Goal: Information Seeking & Learning: Learn about a topic

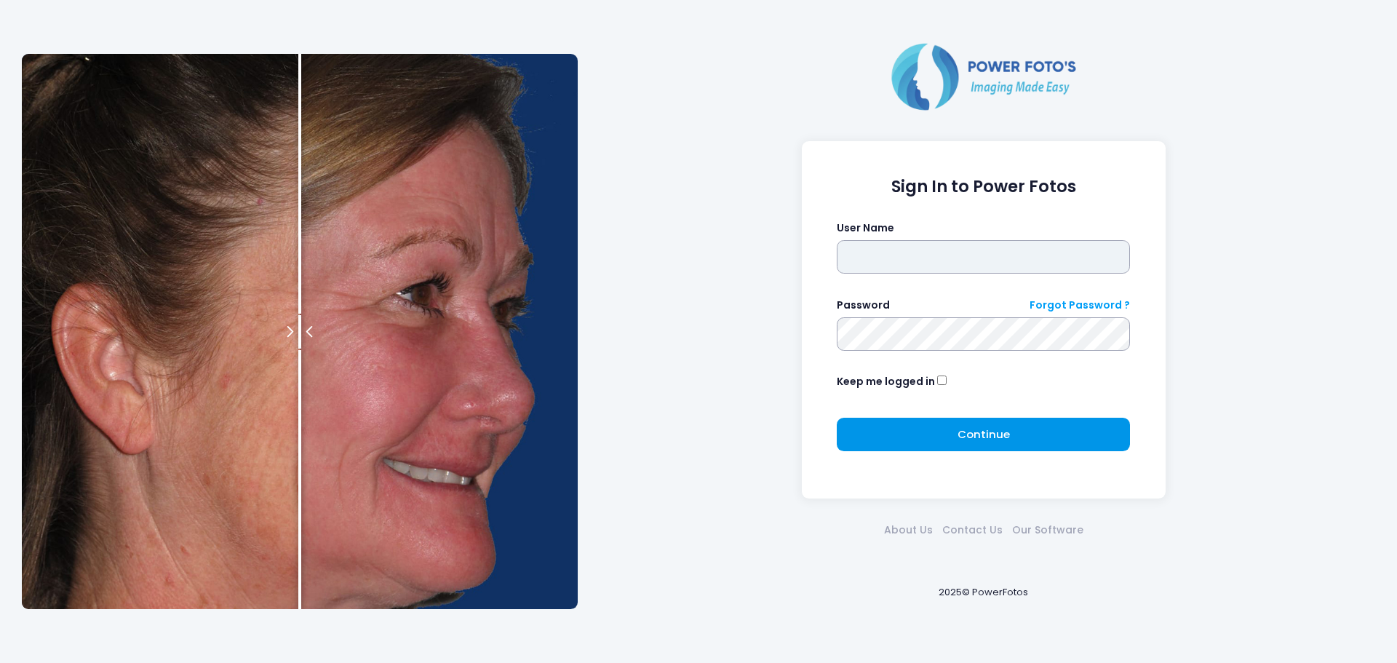
type input "*******"
click at [978, 427] on span "Continue" at bounding box center [984, 433] width 52 height 15
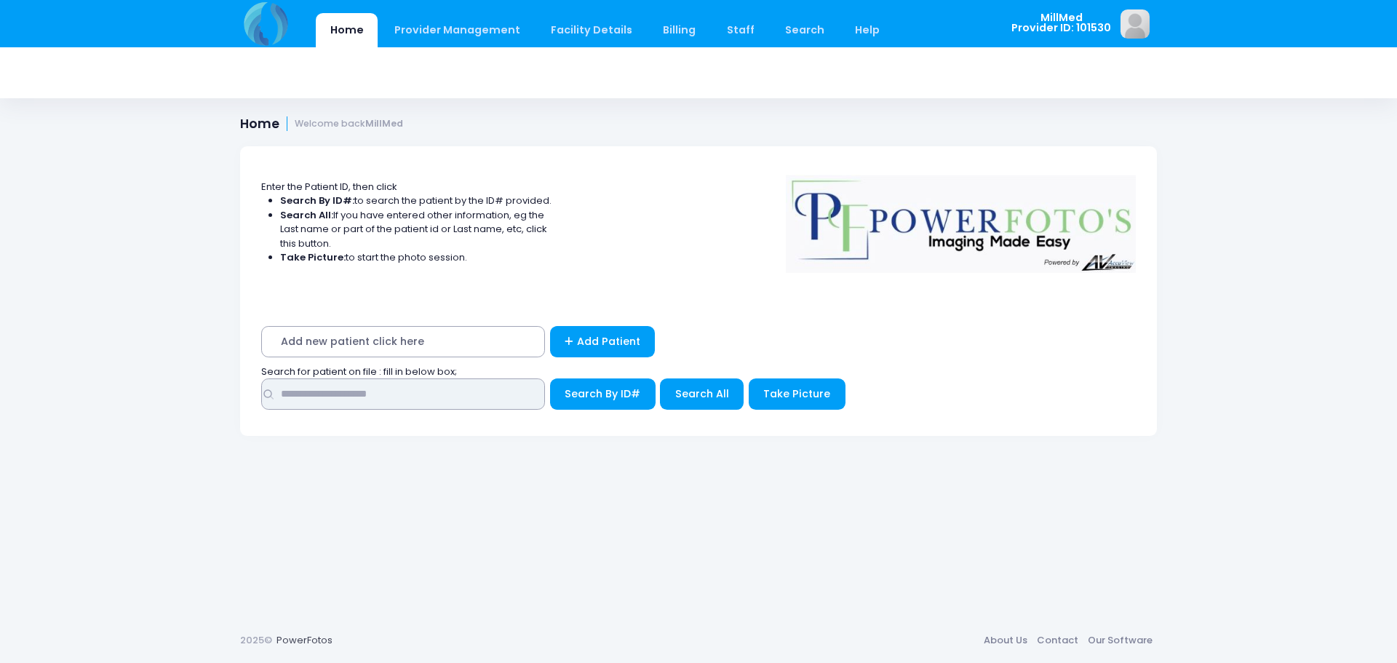
click at [346, 402] on input "text" at bounding box center [403, 393] width 284 height 31
type input "*****"
click at [771, 20] on link "Search" at bounding box center [805, 30] width 68 height 34
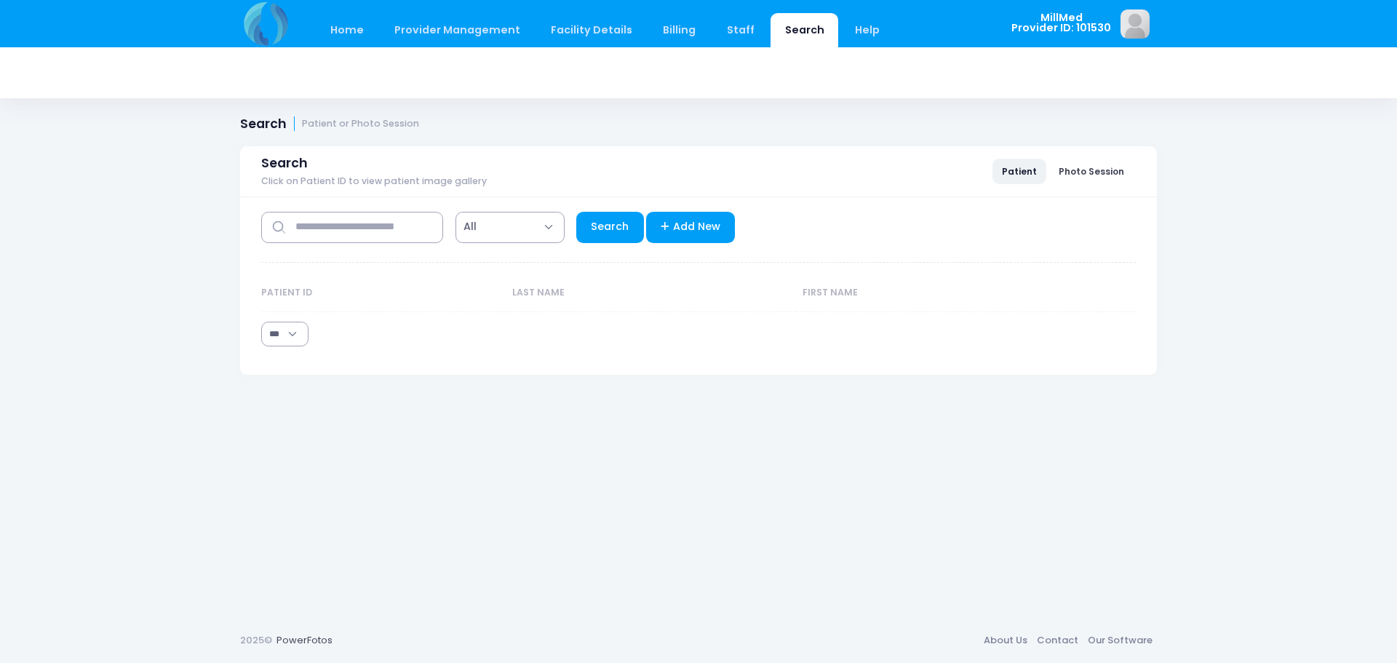
select select "***"
click at [334, 229] on input "text" at bounding box center [352, 227] width 182 height 31
type input "*****"
click at [599, 229] on link "Search" at bounding box center [610, 227] width 68 height 31
select select "***"
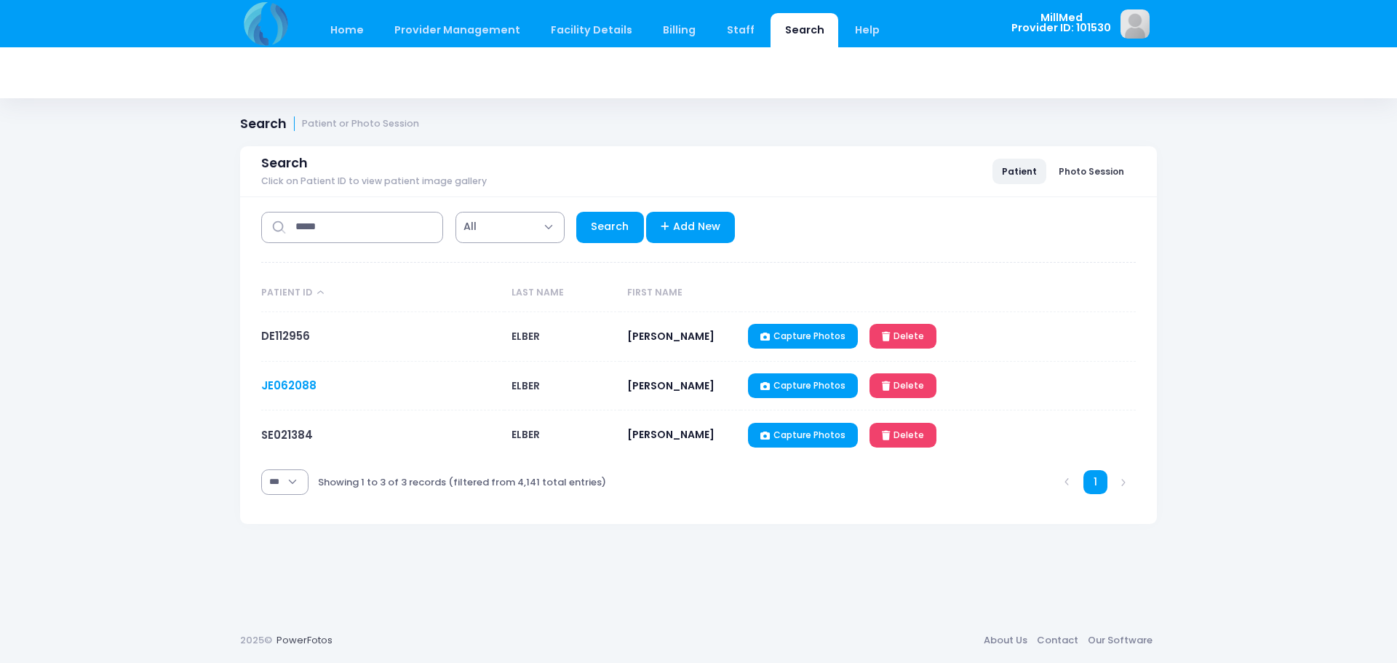
click at [298, 381] on link "JE062088" at bounding box center [288, 385] width 55 height 15
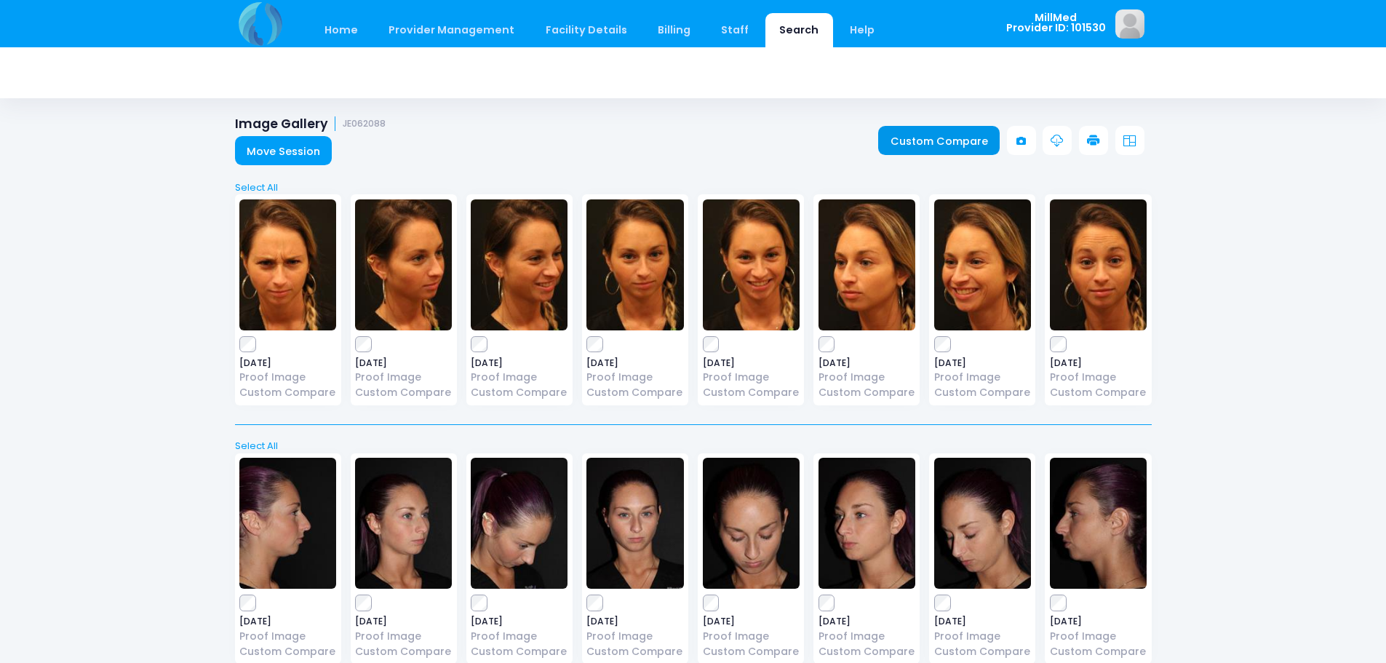
click at [940, 139] on link "Custom Compare" at bounding box center [939, 140] width 122 height 29
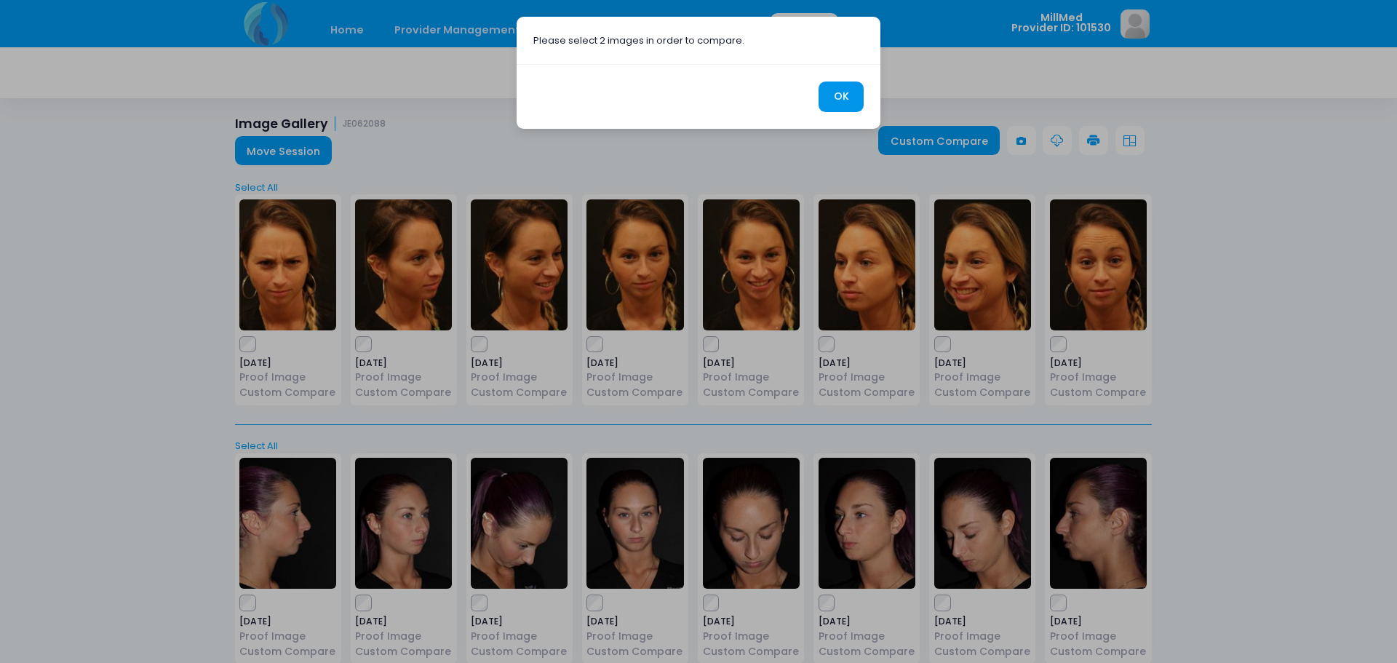
click at [839, 92] on button "OK" at bounding box center [841, 97] width 45 height 31
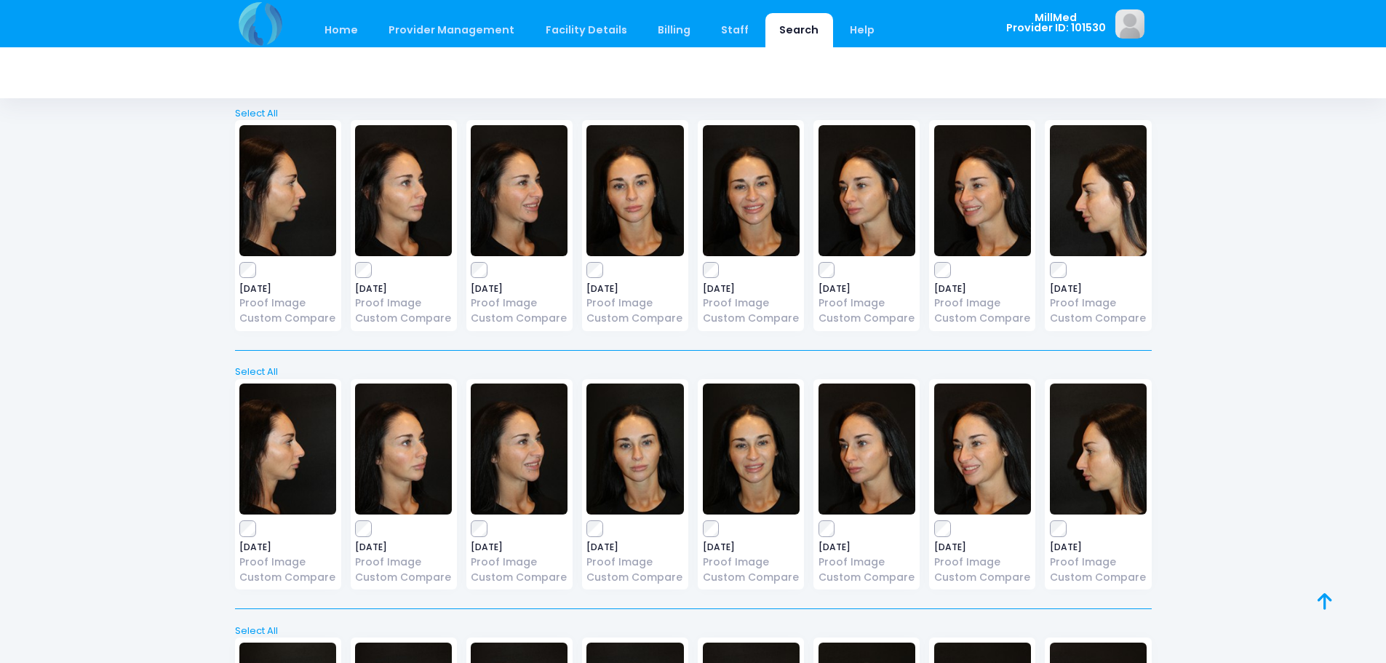
scroll to position [9653, 0]
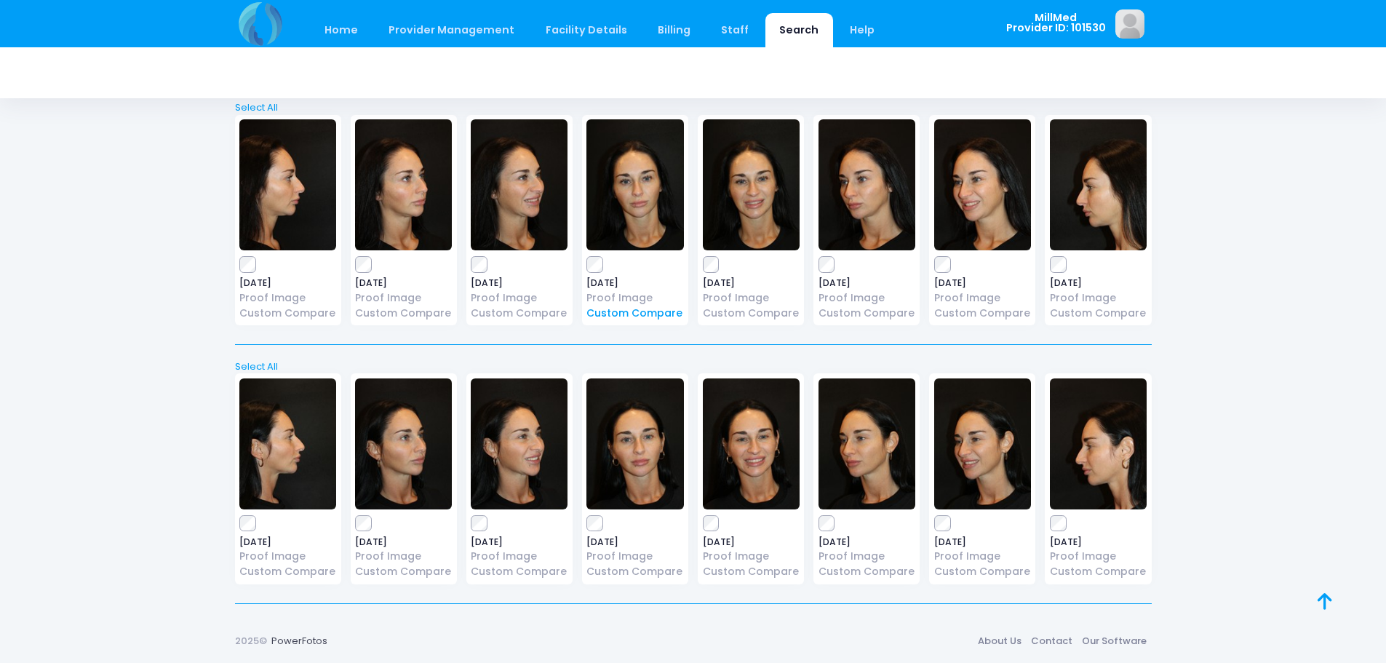
click at [643, 311] on link "Custom Compare" at bounding box center [635, 313] width 97 height 15
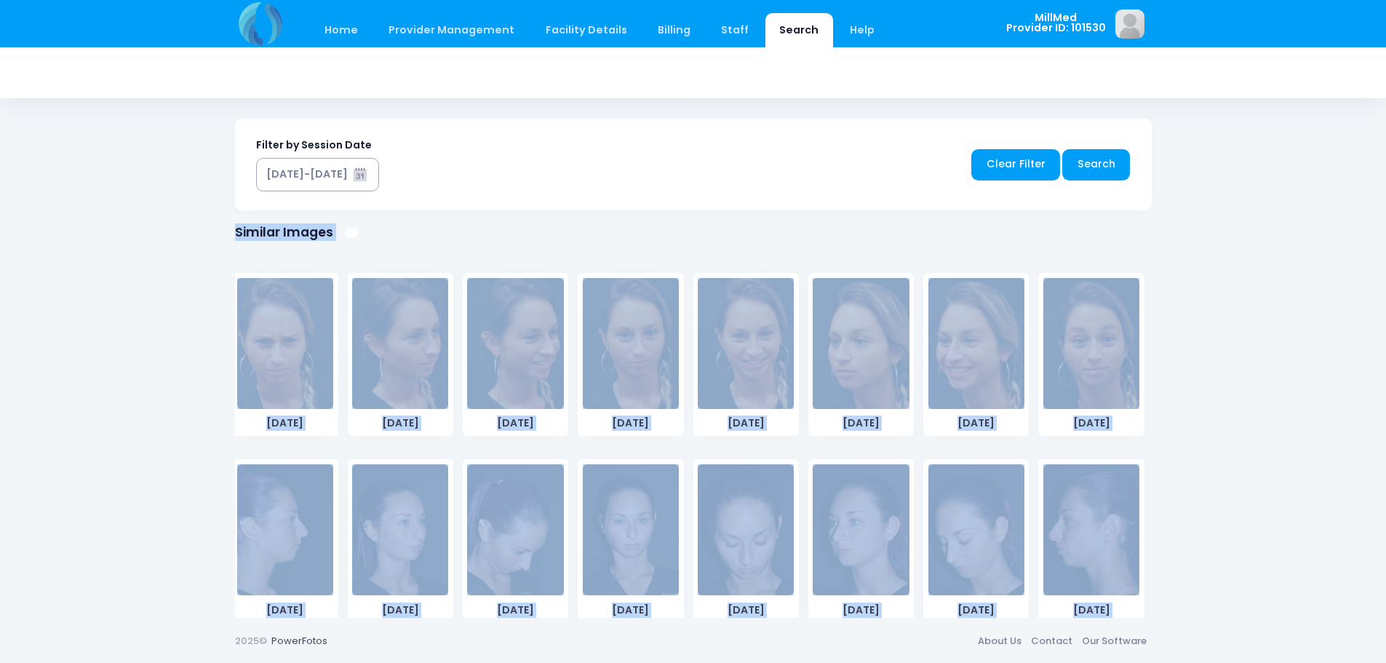
scroll to position [557, 0]
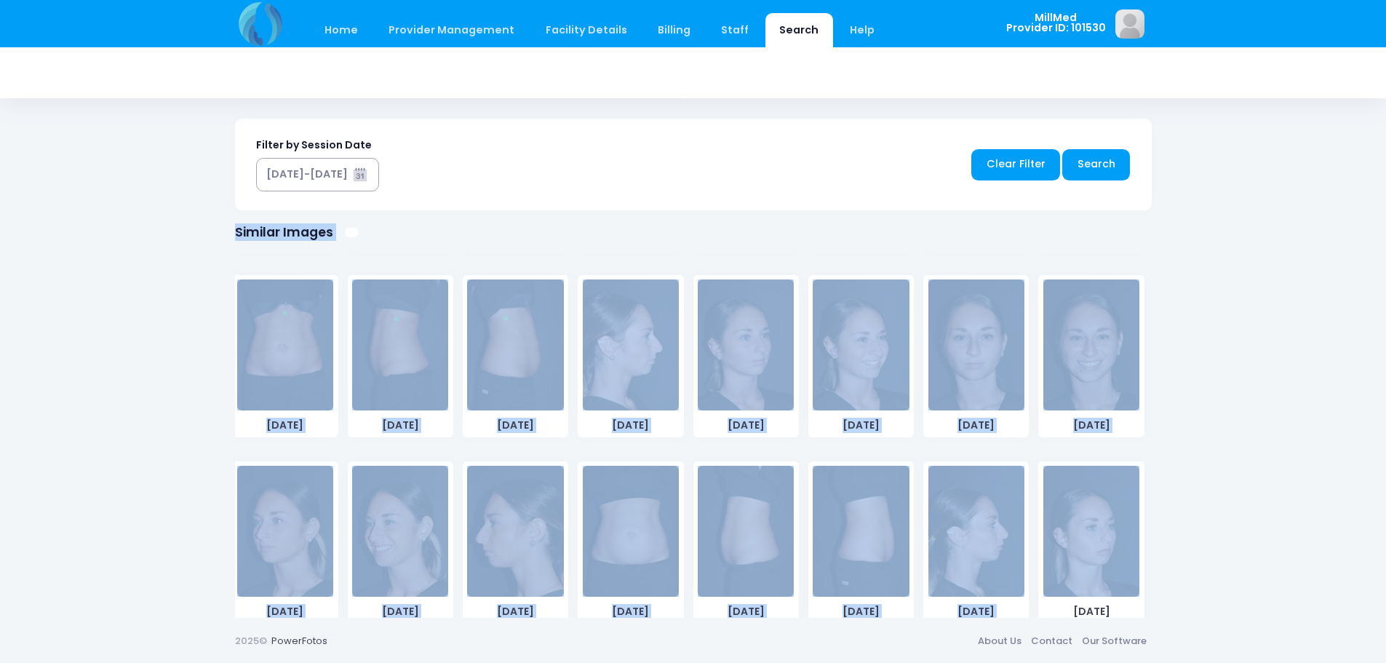
drag, startPoint x: 1148, startPoint y: 303, endPoint x: 1149, endPoint y: 595, distance: 291.1
click at [1149, 595] on div "Date: [DATE] Provider ID: 101530 Diagnosis or Code: Body [MEDICAL_DATA] Last Na…" at bounding box center [693, 32] width 917 height 1174
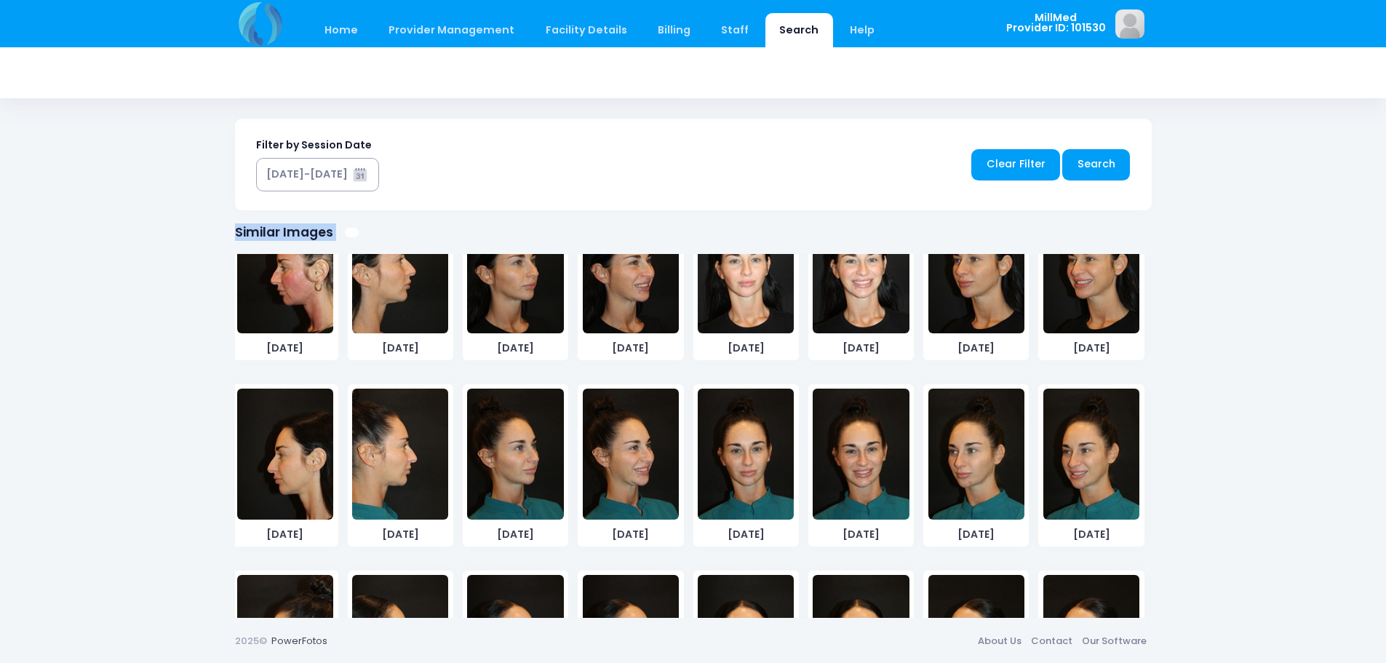
scroll to position [5799, 0]
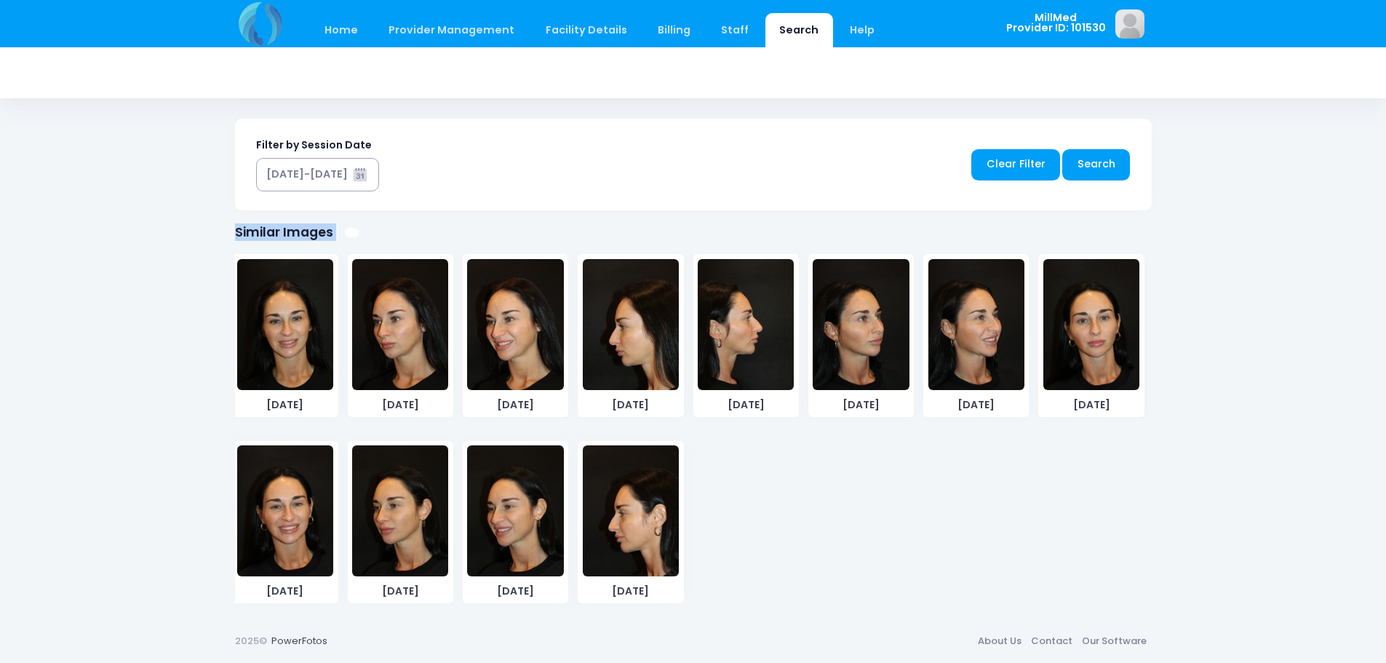
click at [1079, 352] on img at bounding box center [1092, 324] width 96 height 131
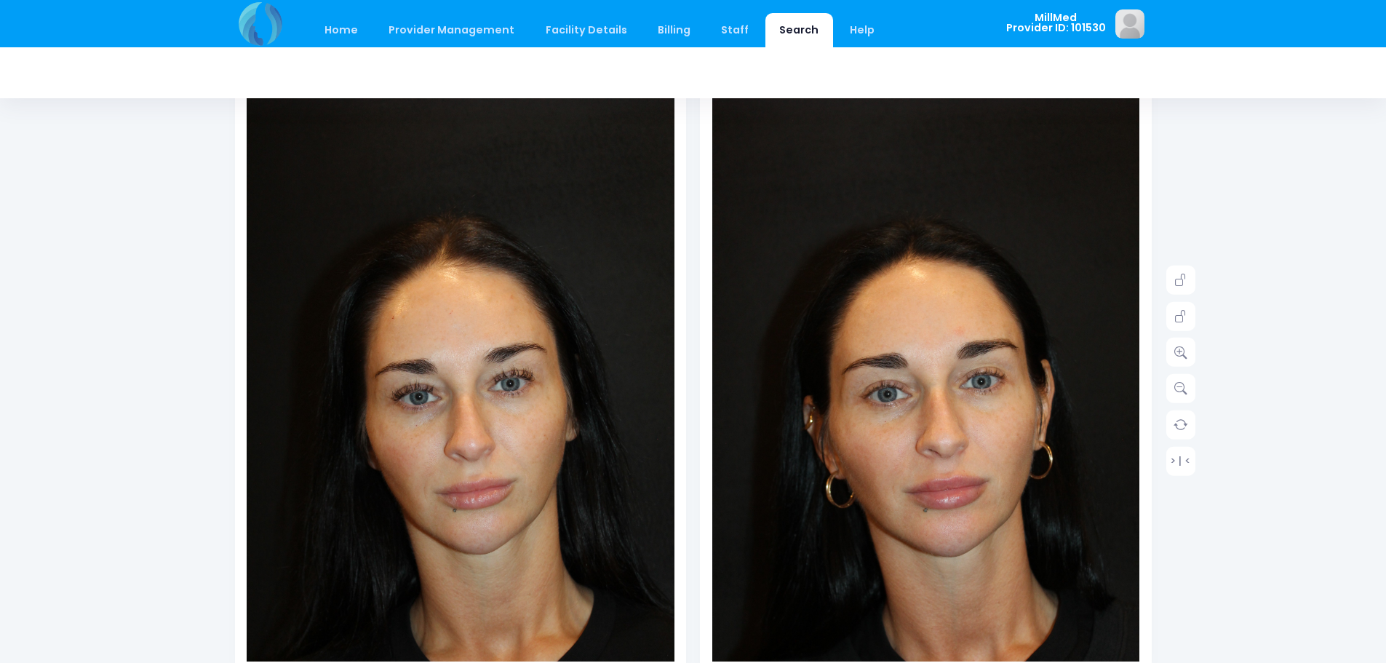
scroll to position [284, 0]
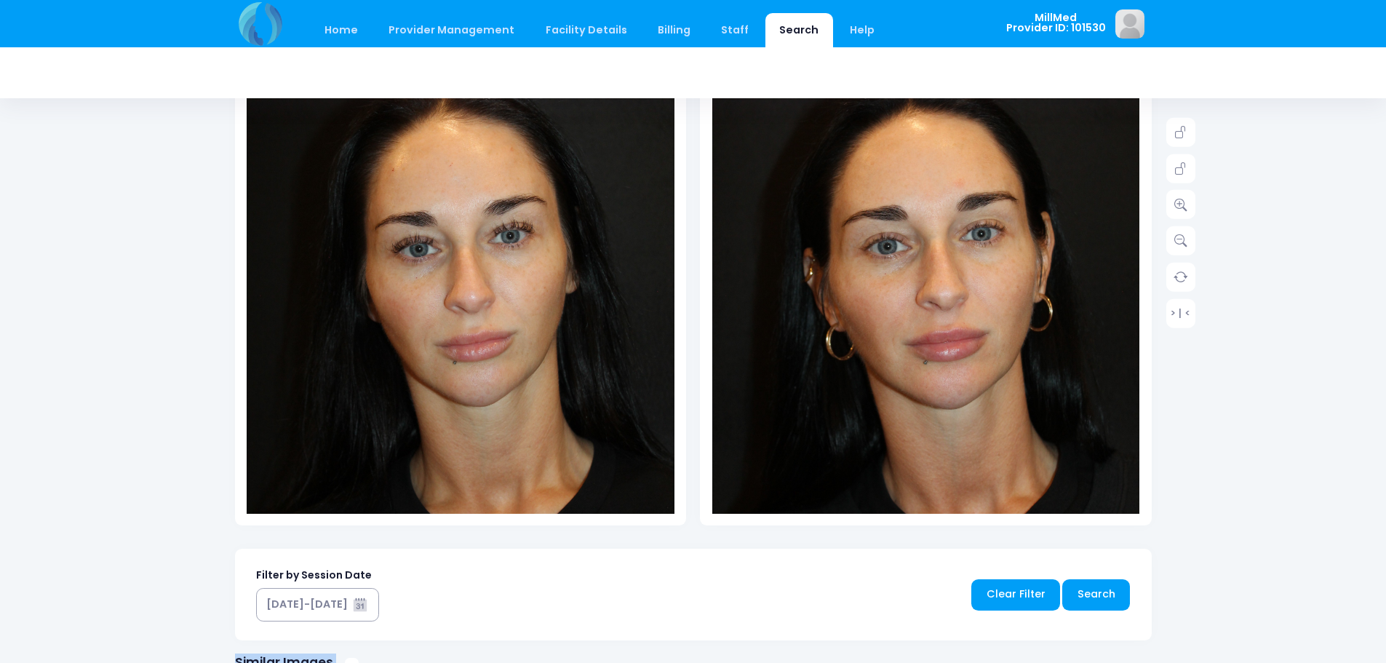
click at [472, 336] on img at bounding box center [461, 264] width 428 height 643
click at [1185, 211] on link at bounding box center [1181, 204] width 29 height 29
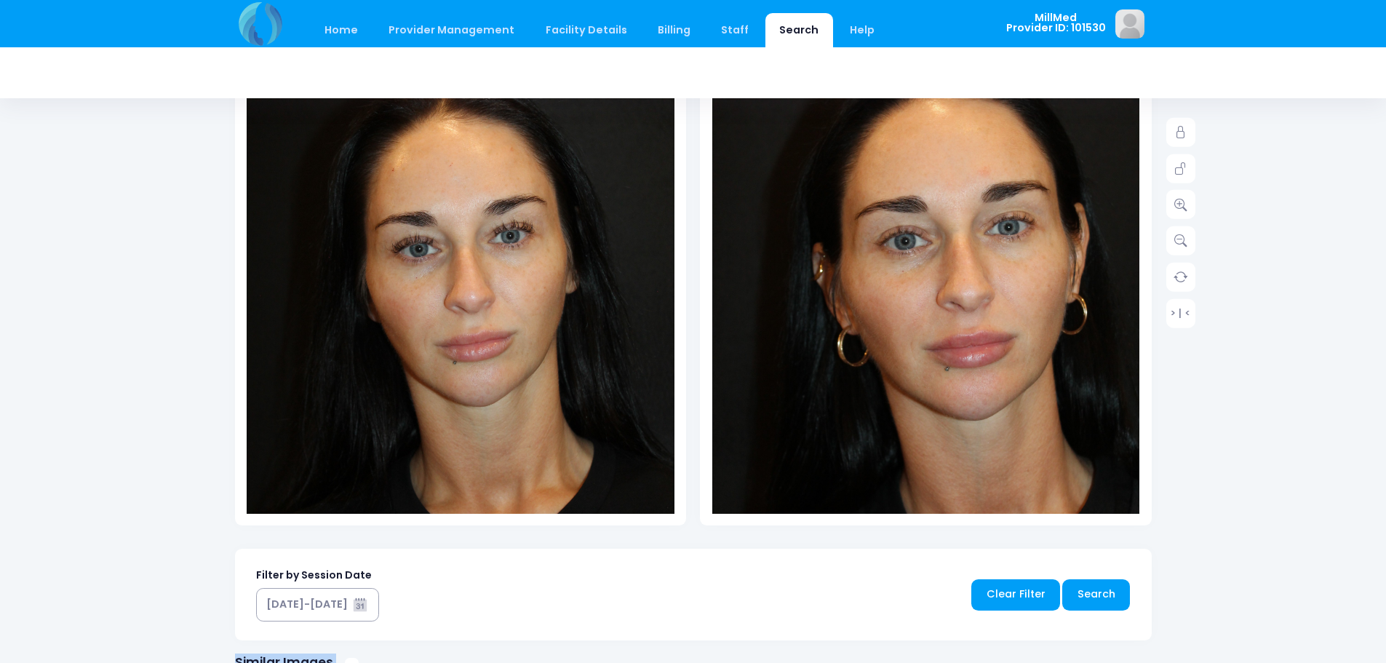
click at [477, 334] on img at bounding box center [461, 264] width 428 height 643
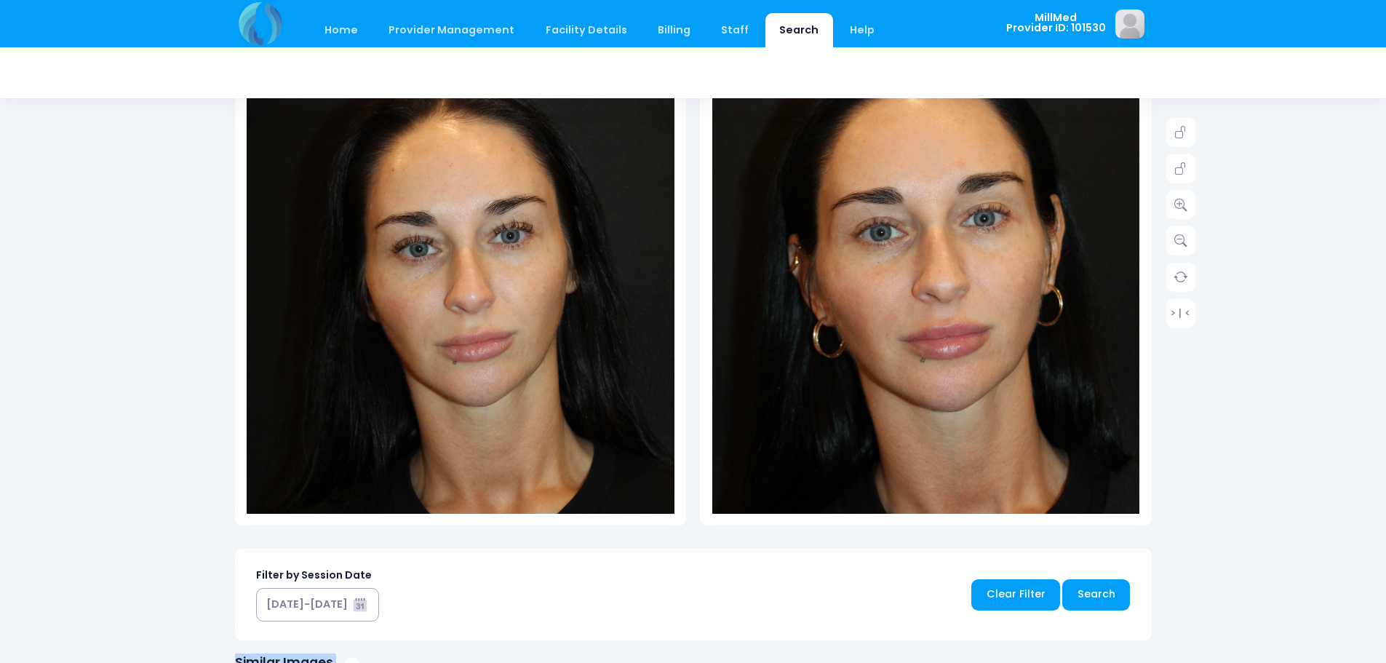
click at [957, 339] on img at bounding box center [923, 250] width 471 height 707
click at [1175, 208] on icon at bounding box center [1181, 204] width 13 height 13
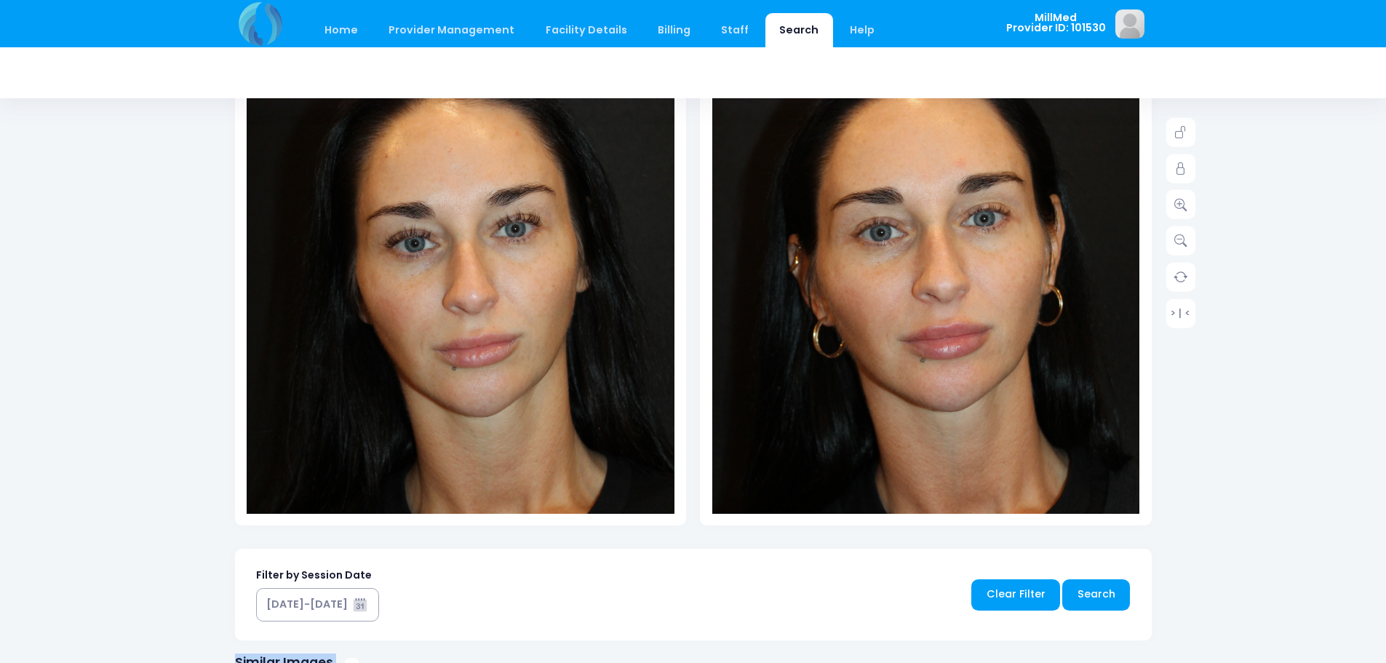
click at [460, 268] on img at bounding box center [460, 258] width 471 height 707
click at [481, 362] on img at bounding box center [460, 258] width 471 height 707
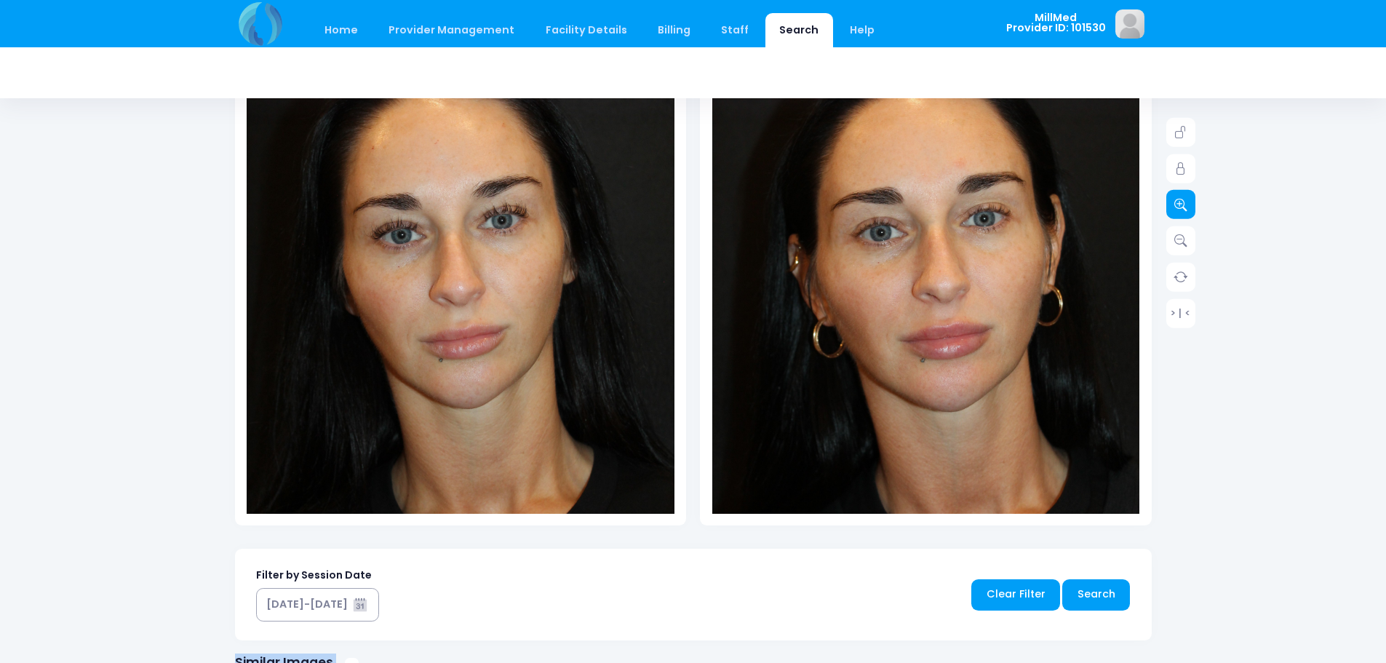
click at [1181, 202] on icon at bounding box center [1181, 204] width 13 height 13
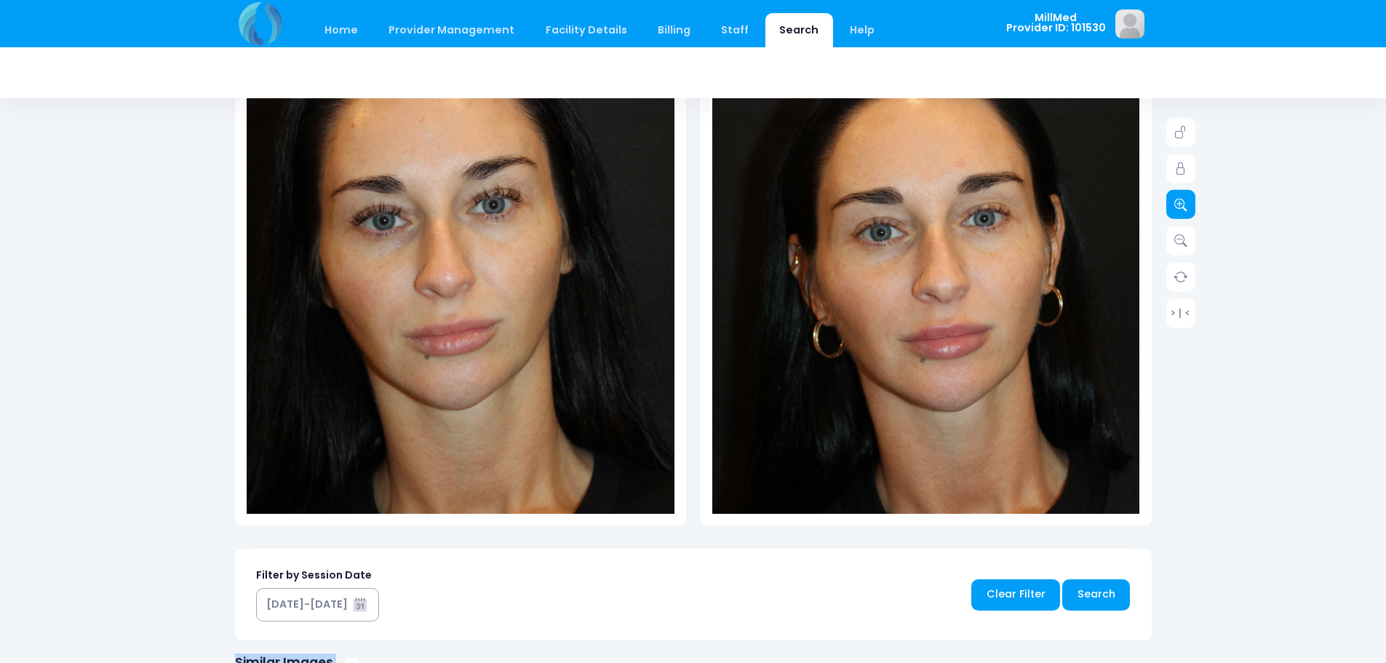
click at [1181, 202] on icon at bounding box center [1181, 204] width 13 height 13
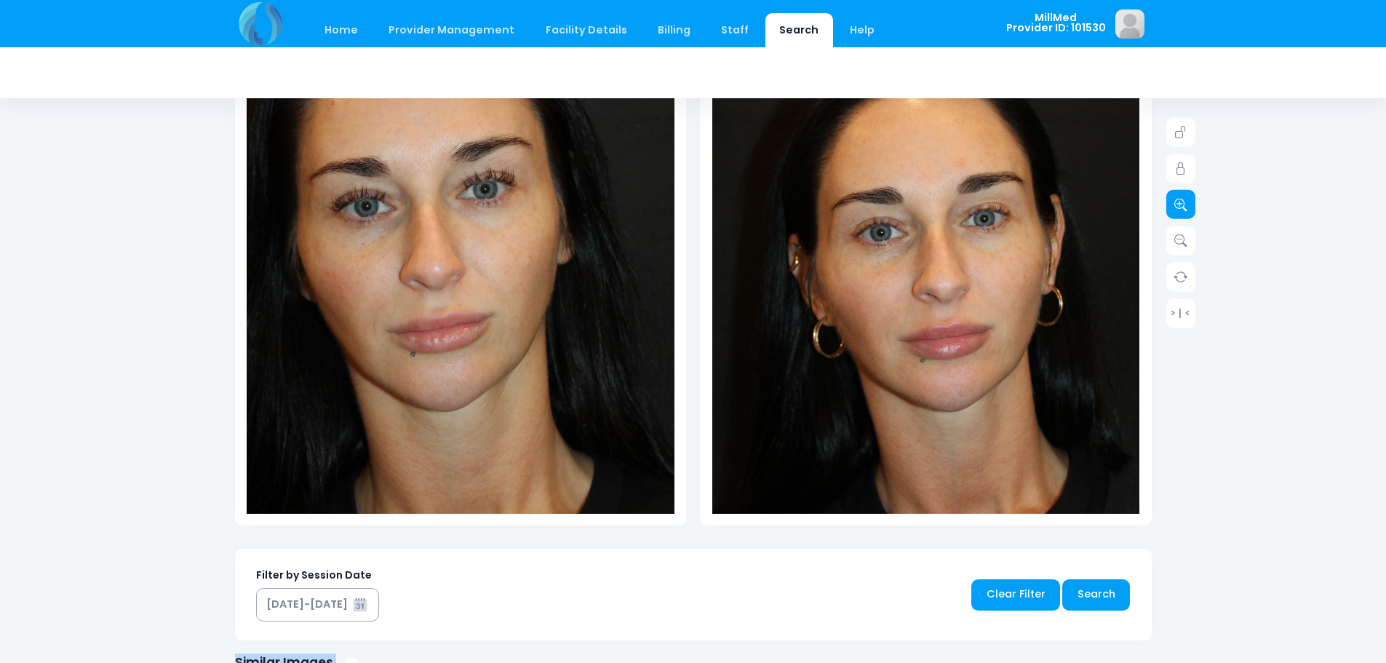
click at [1181, 202] on icon at bounding box center [1181, 204] width 13 height 13
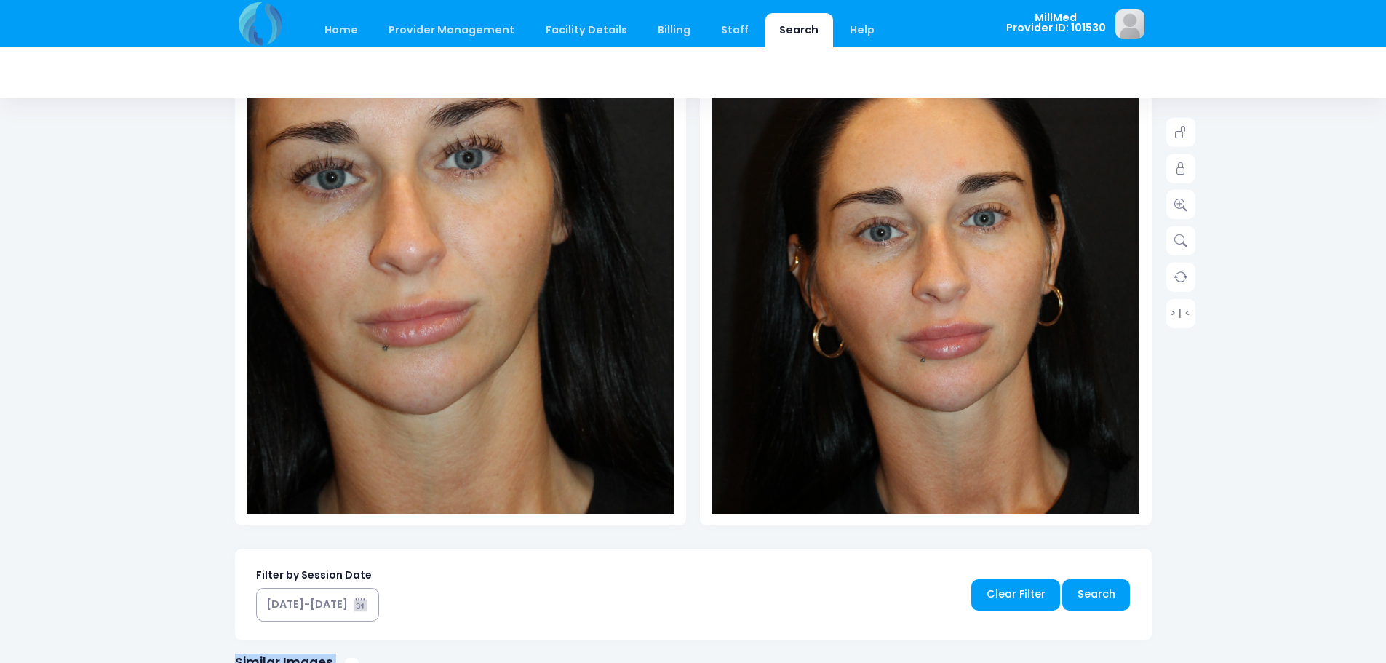
click at [967, 368] on img at bounding box center [923, 250] width 471 height 707
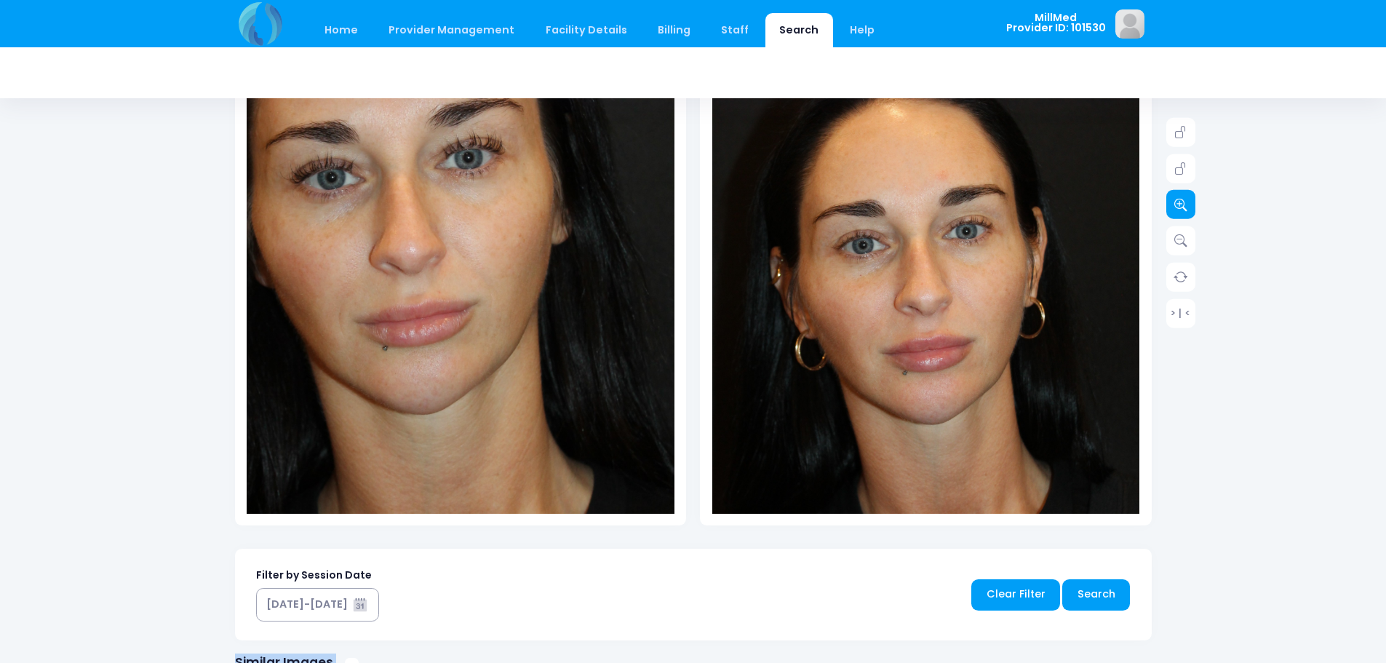
click at [1176, 210] on icon at bounding box center [1181, 204] width 13 height 13
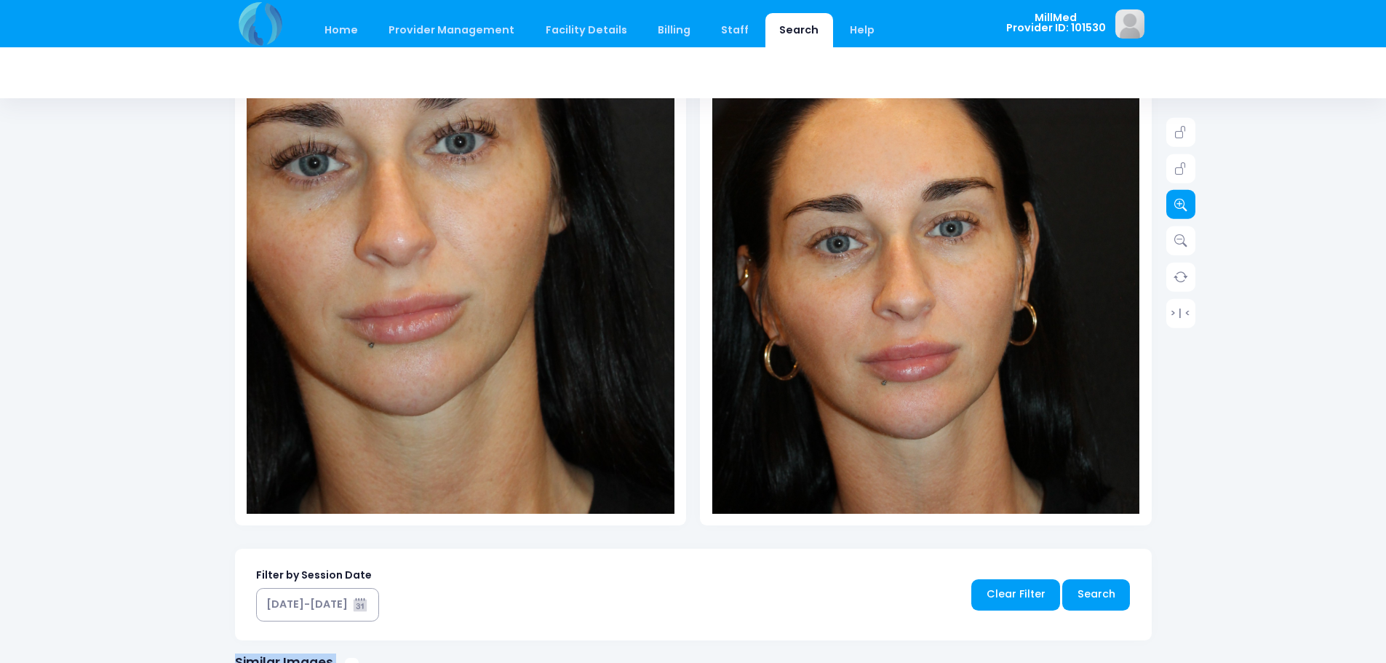
click at [1176, 210] on icon at bounding box center [1181, 204] width 13 height 13
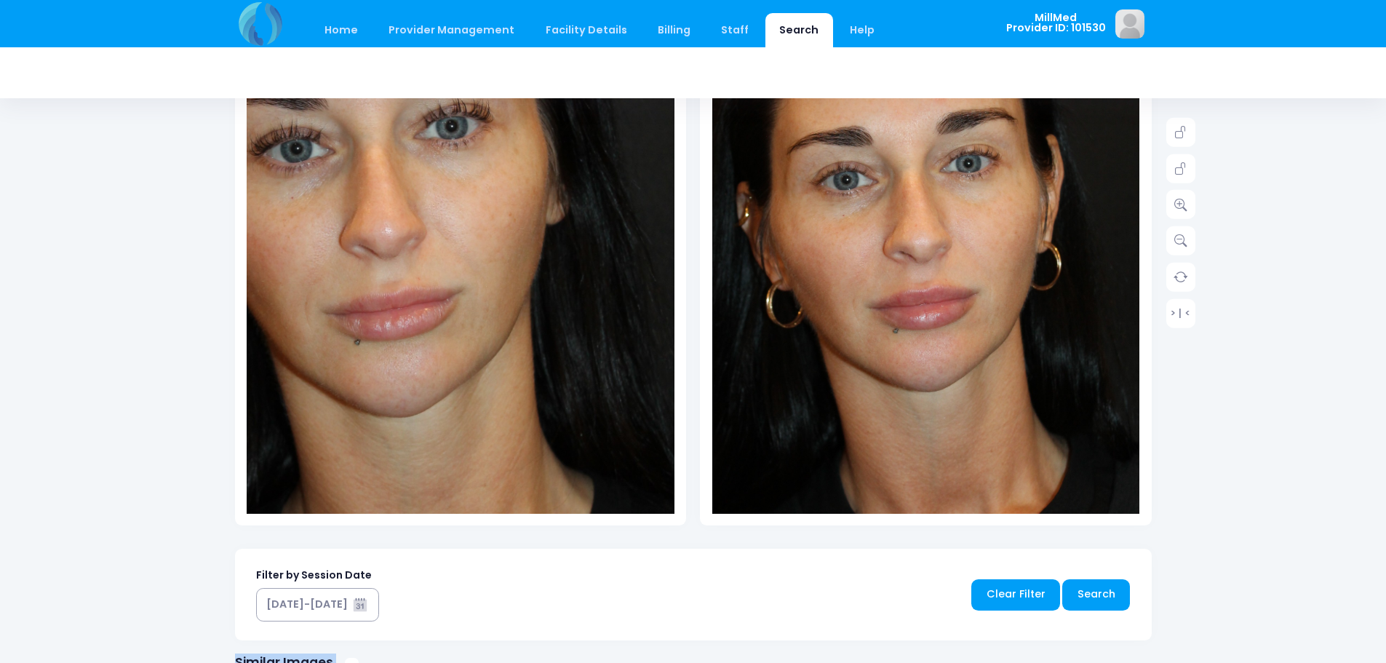
click at [1026, 411] on img at bounding box center [896, 201] width 556 height 835
click at [1175, 318] on link "> | <" at bounding box center [1181, 312] width 29 height 29
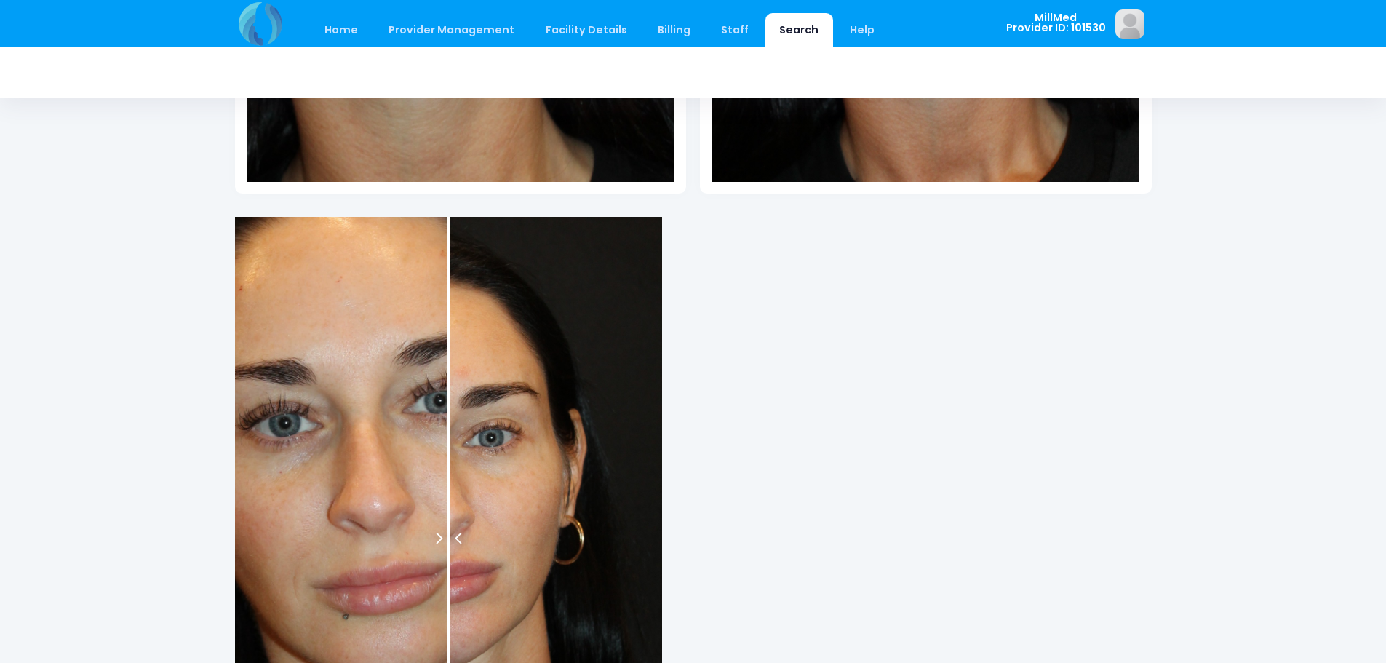
scroll to position [648, 0]
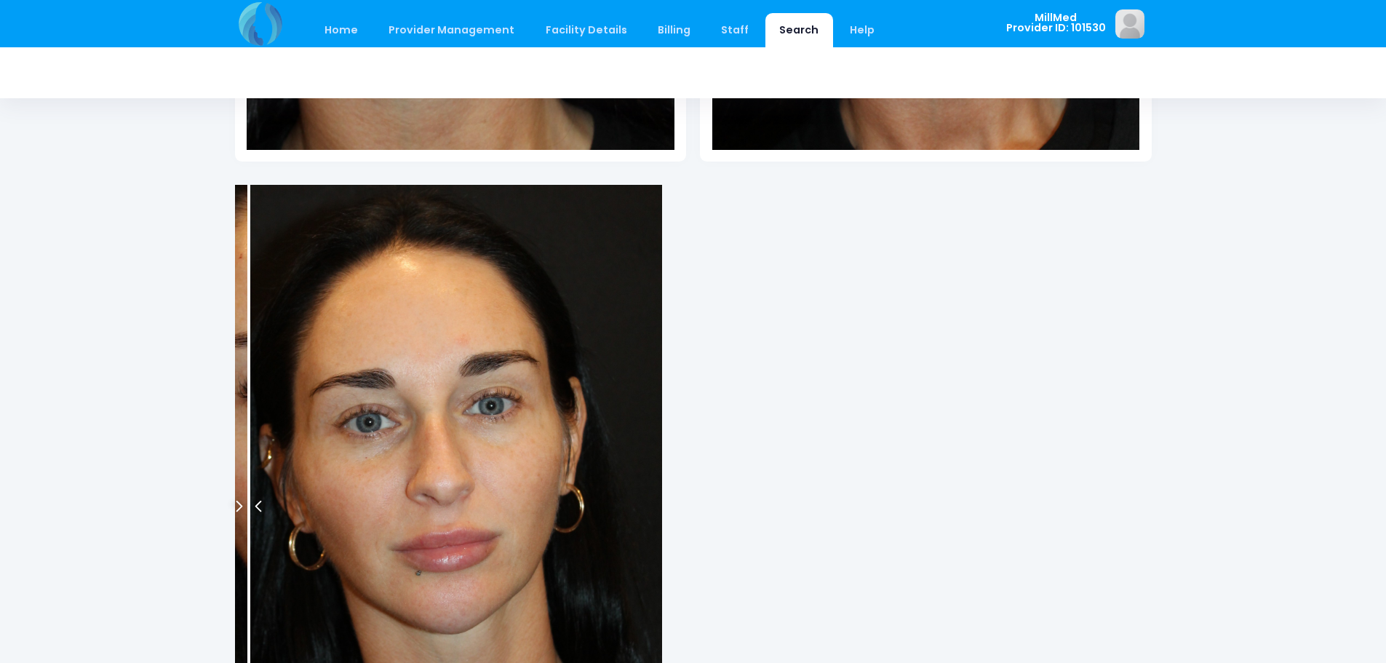
drag, startPoint x: 444, startPoint y: 504, endPoint x: 248, endPoint y: 524, distance: 196.8
click at [248, 524] on div at bounding box center [248, 506] width 3 height 643
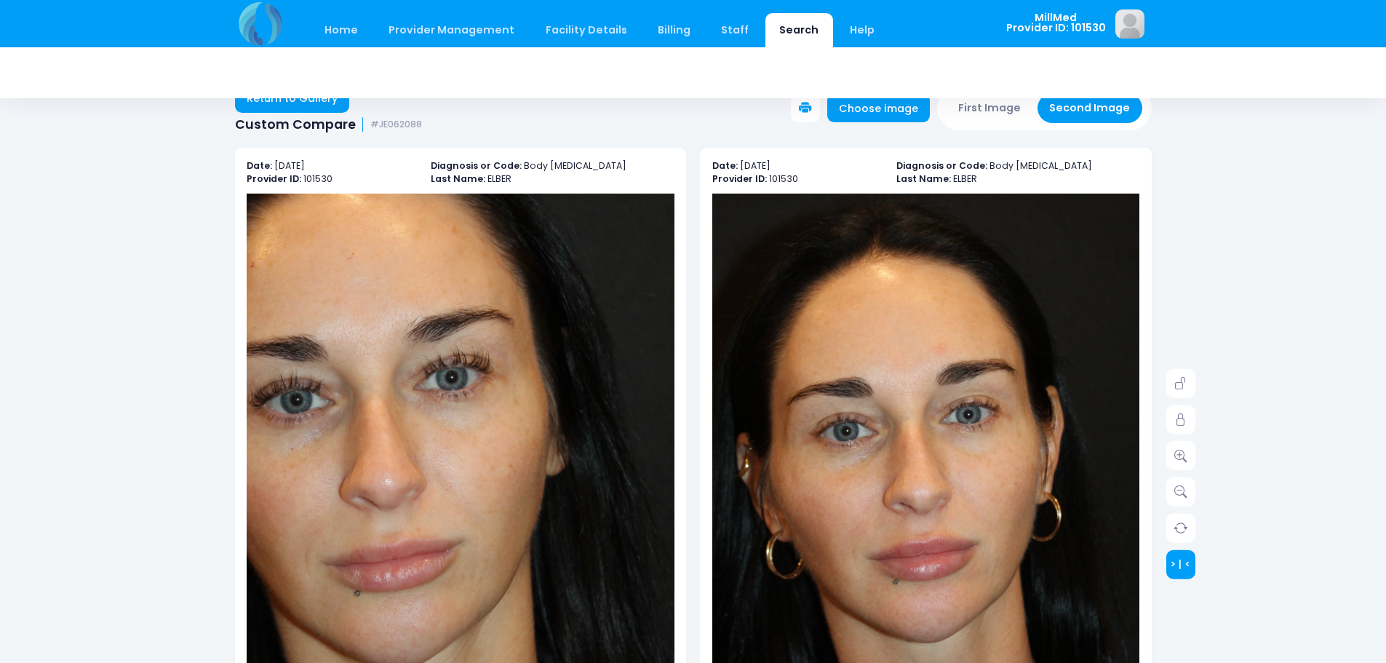
scroll to position [0, 0]
